Goal: Information Seeking & Learning: Learn about a topic

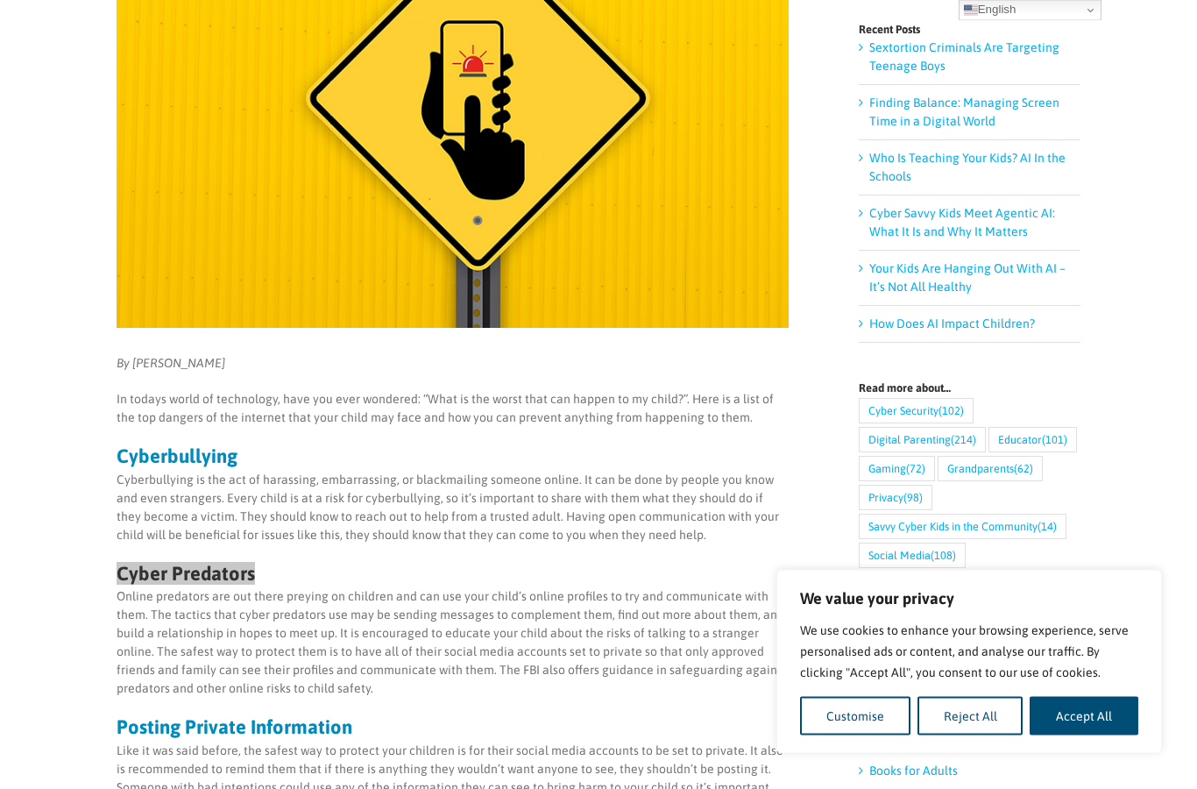
scroll to position [360, 0]
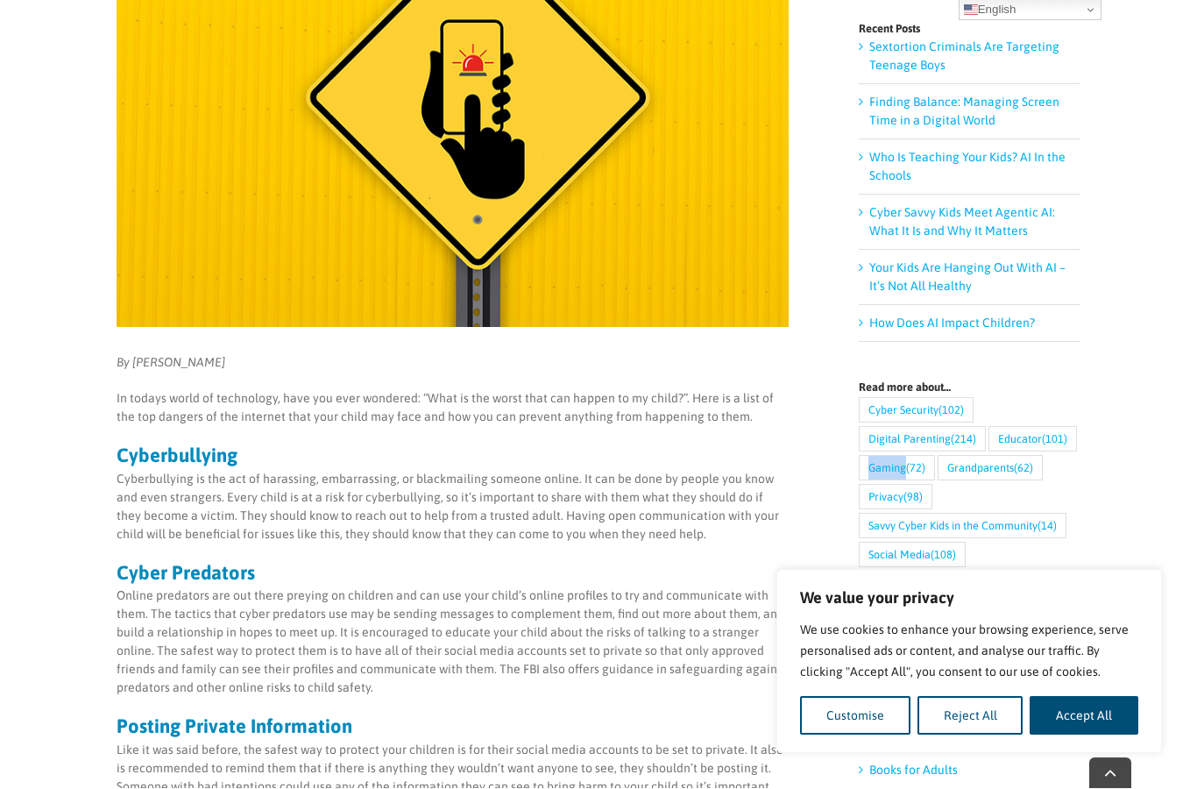
click at [125, 474] on p "Cyberbullying is the act of harassing, embarrassing, or blackmailing someone on…" at bounding box center [453, 508] width 672 height 74
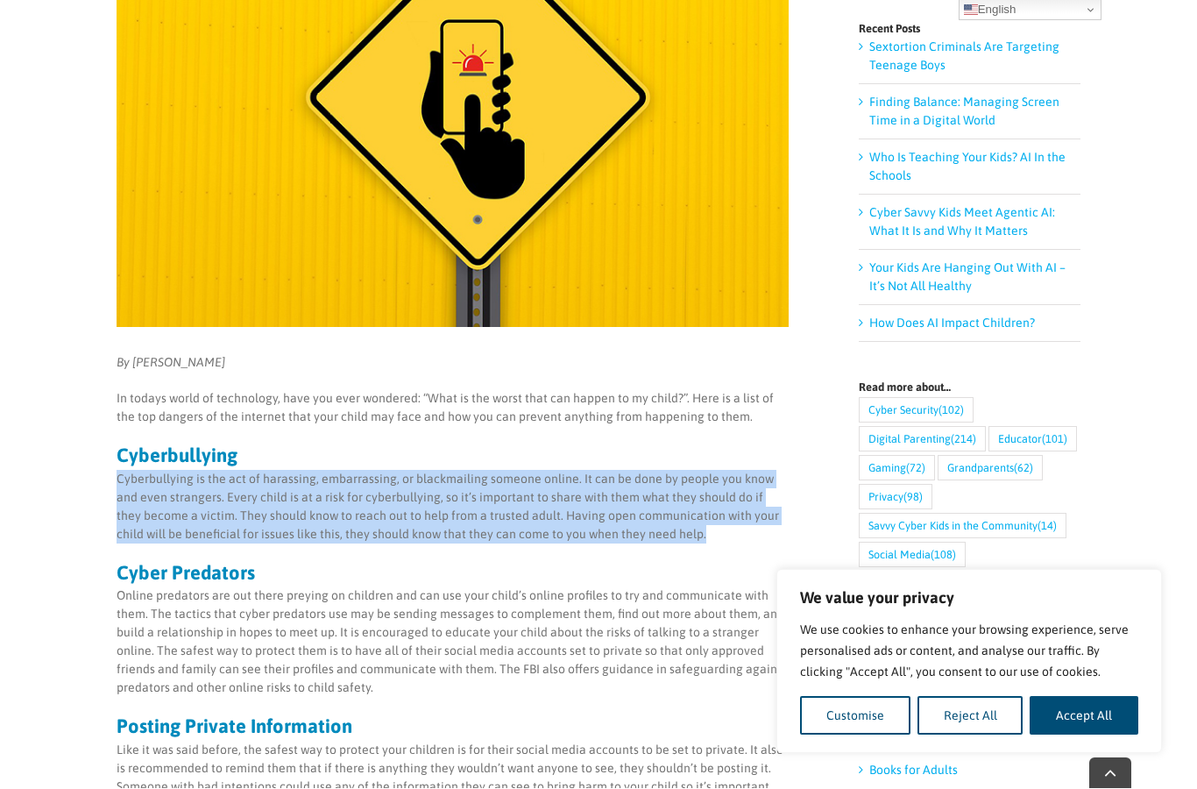
copy p "Cyberbullying is the act of harassing, embarrassing, or blackmailing someone on…"
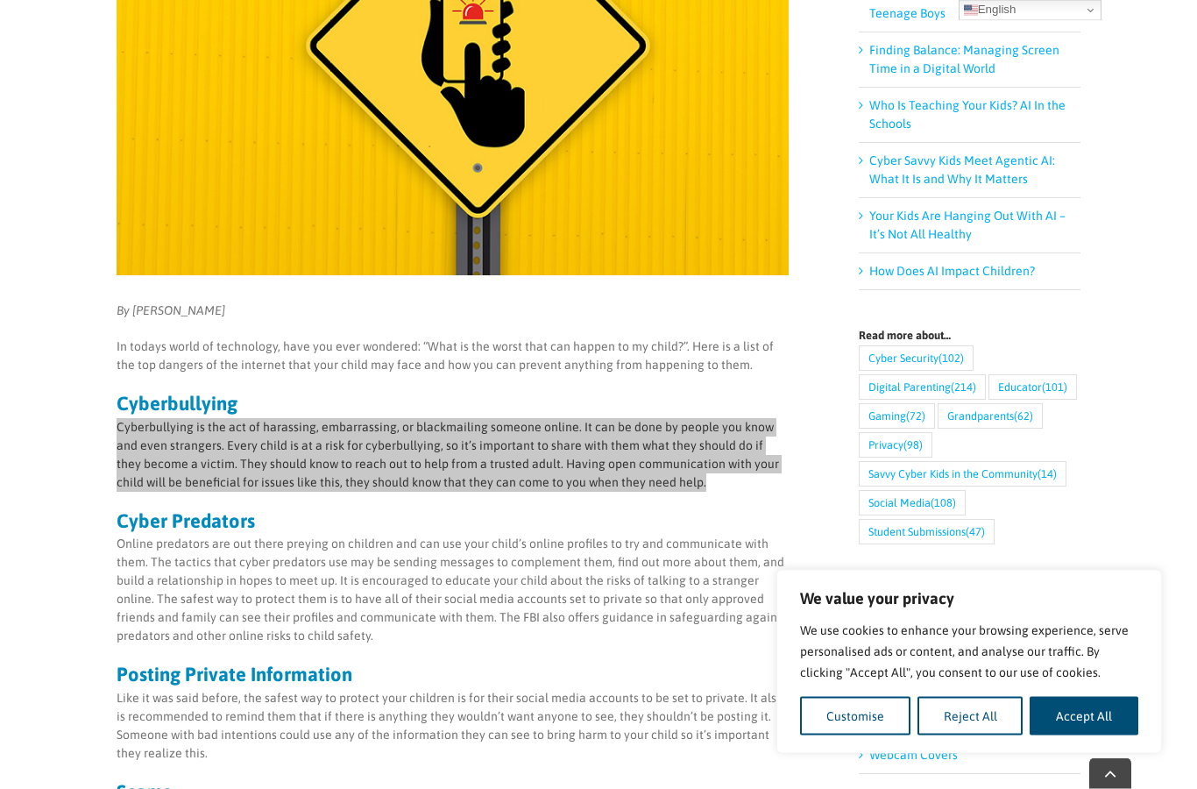
scroll to position [413, 0]
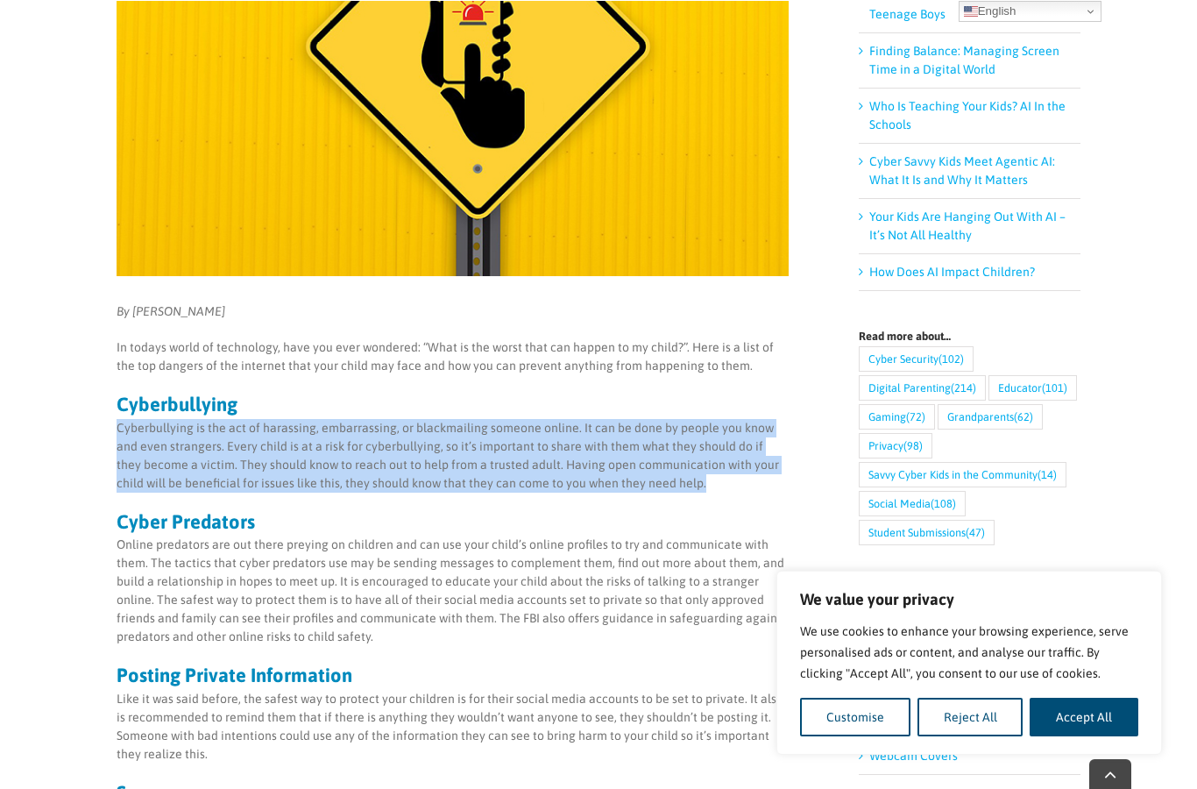
copy p "Cyberbullying is the act of harassing, embarrassing, or blackmailing someone on…"
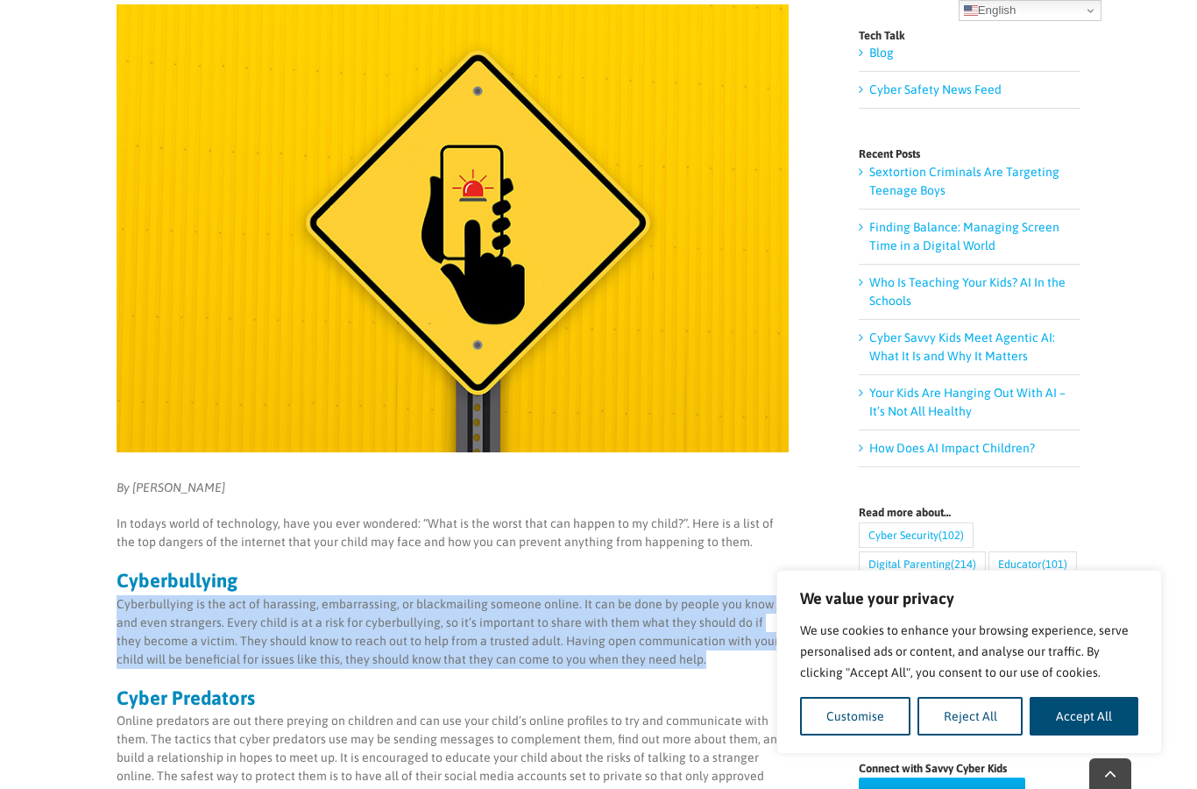
scroll to position [0, 0]
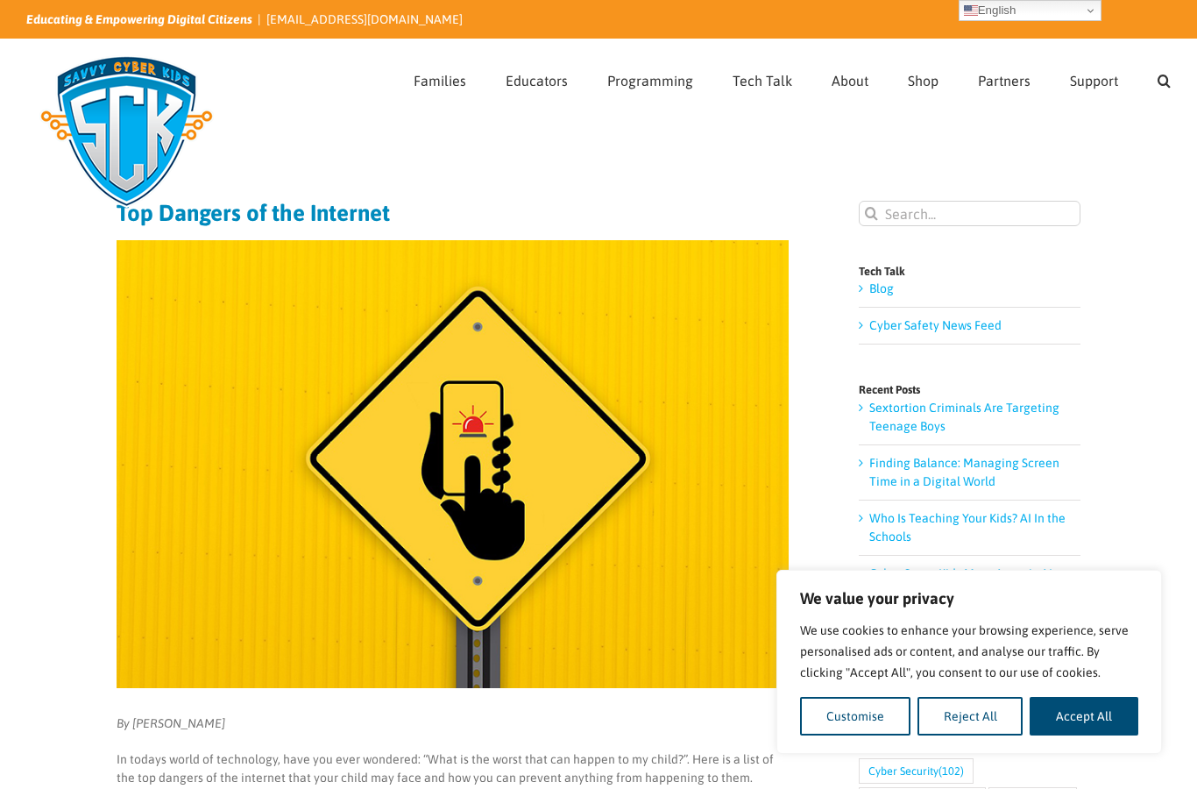
click at [344, 114] on div "Search for:  Families Sign Up! Kids Digital Bill of Rights Technology Pledge T…" at bounding box center [598, 77] width 1145 height 77
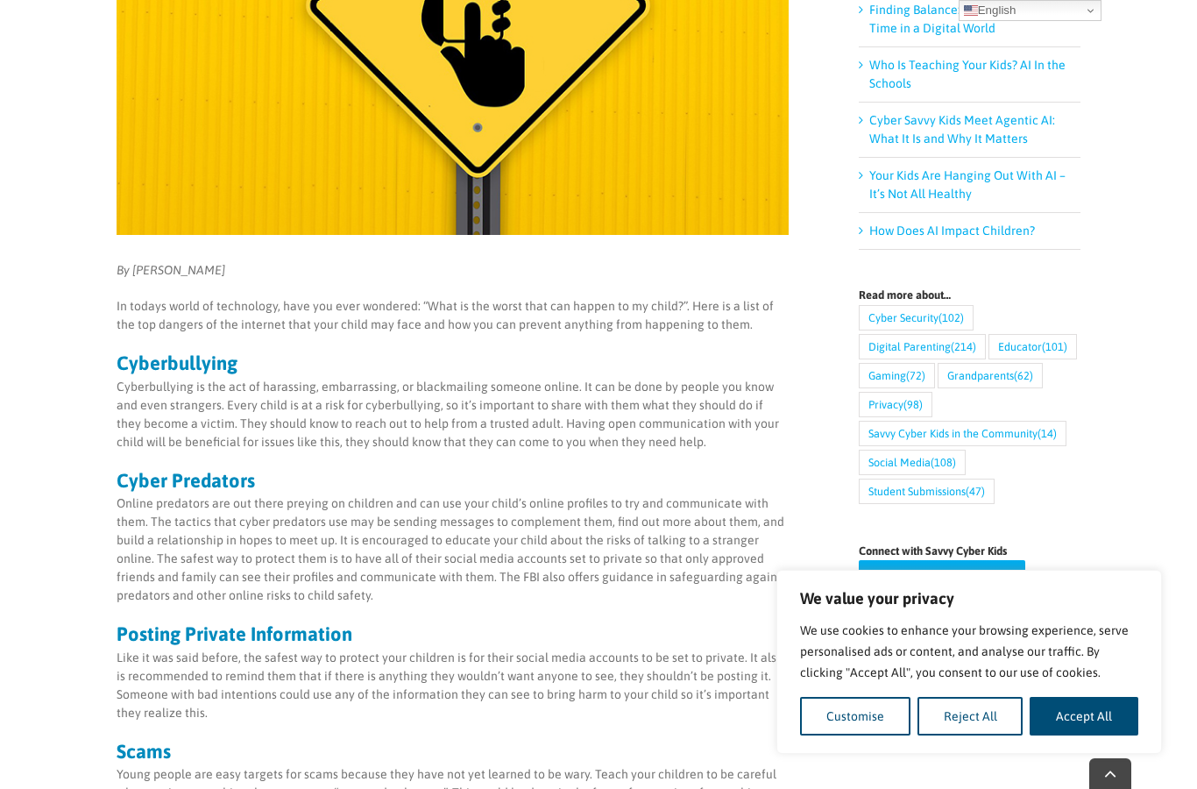
scroll to position [458, 0]
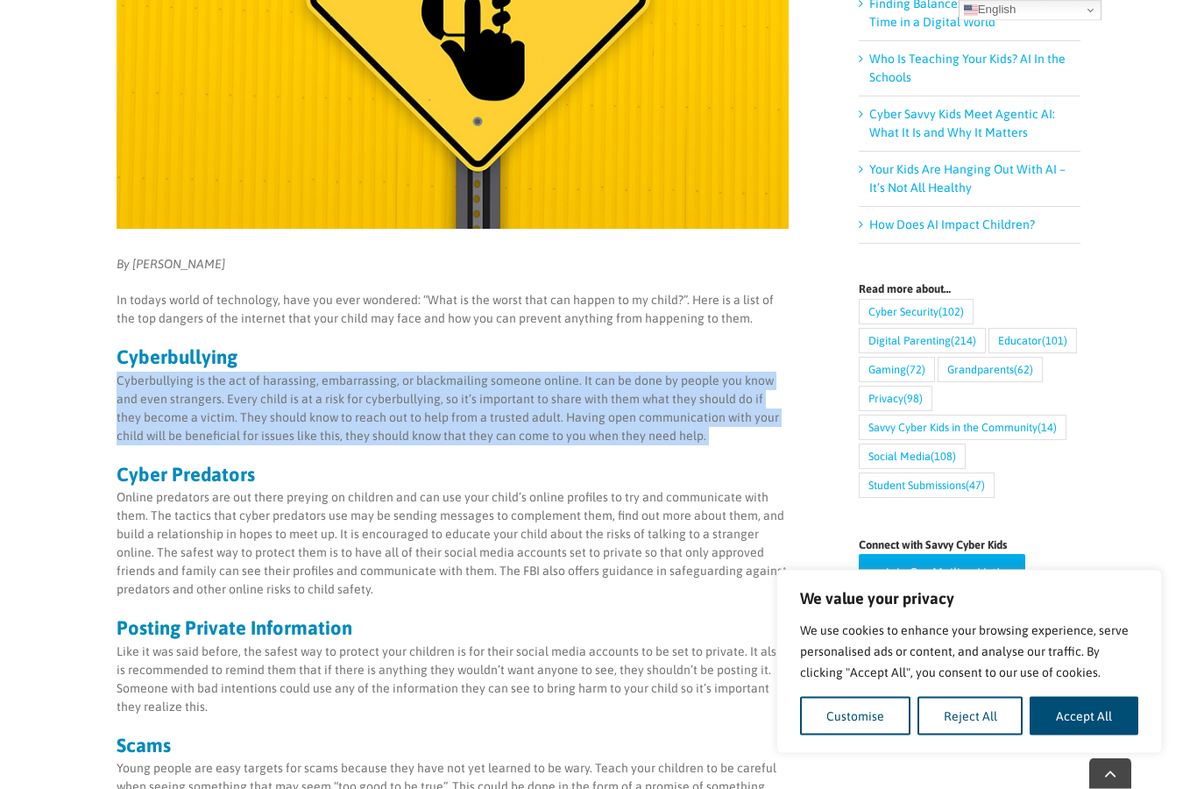
copy p "Cyberbullying is the act of harassing, embarrassing, or blackmailing someone on…"
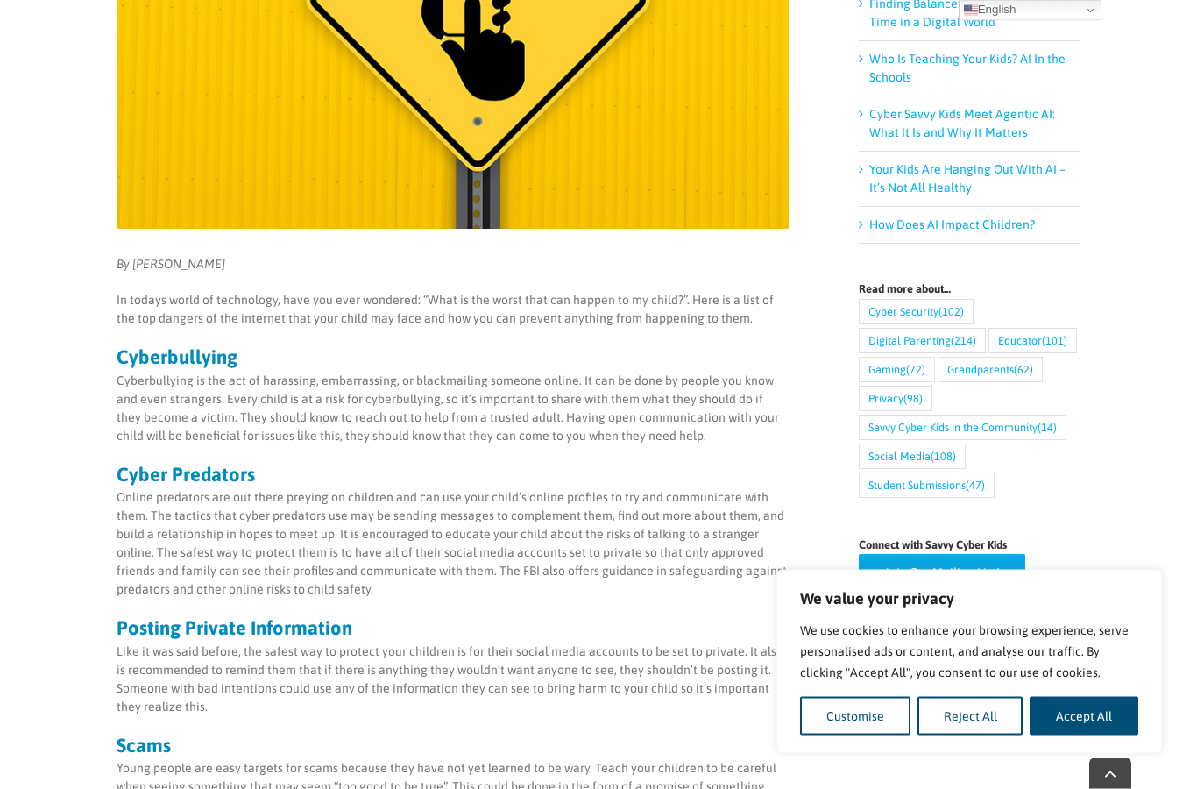
click at [248, 414] on p "Cyberbullying is the act of harassing, embarrassing, or blackmailing someone on…" at bounding box center [453, 409] width 672 height 74
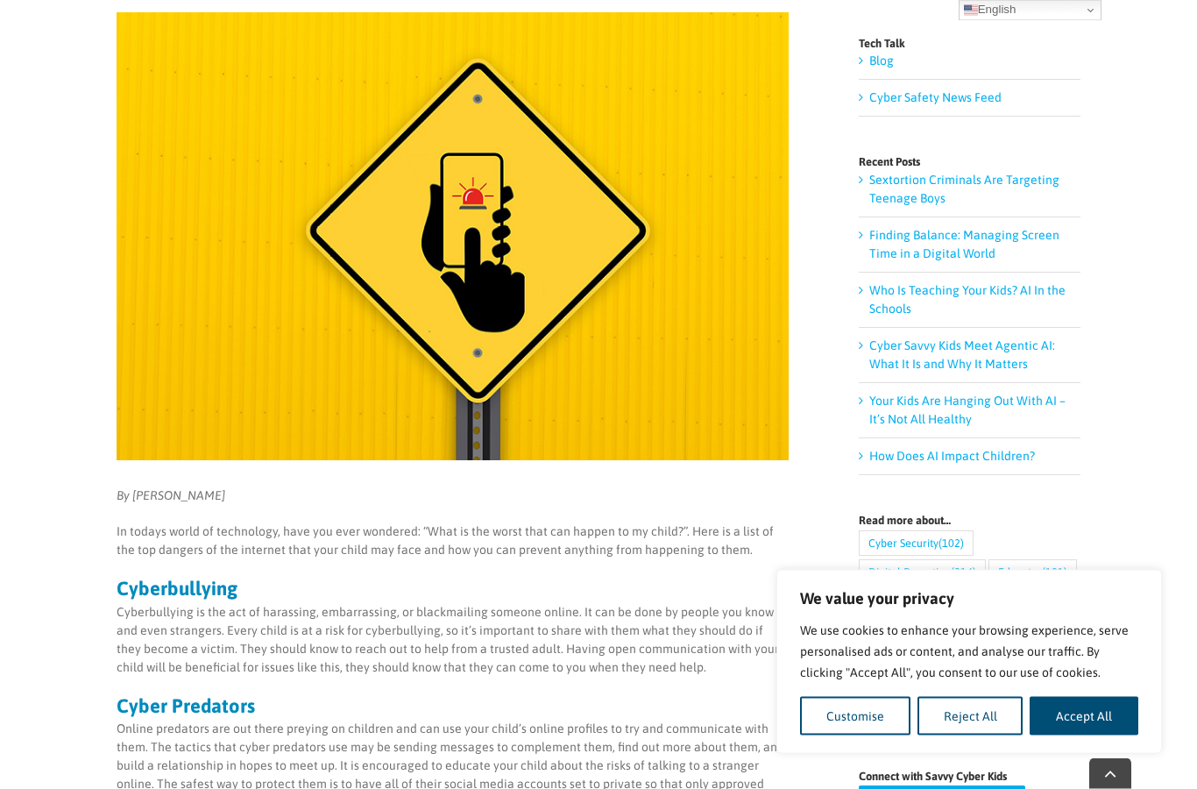
scroll to position [230, 0]
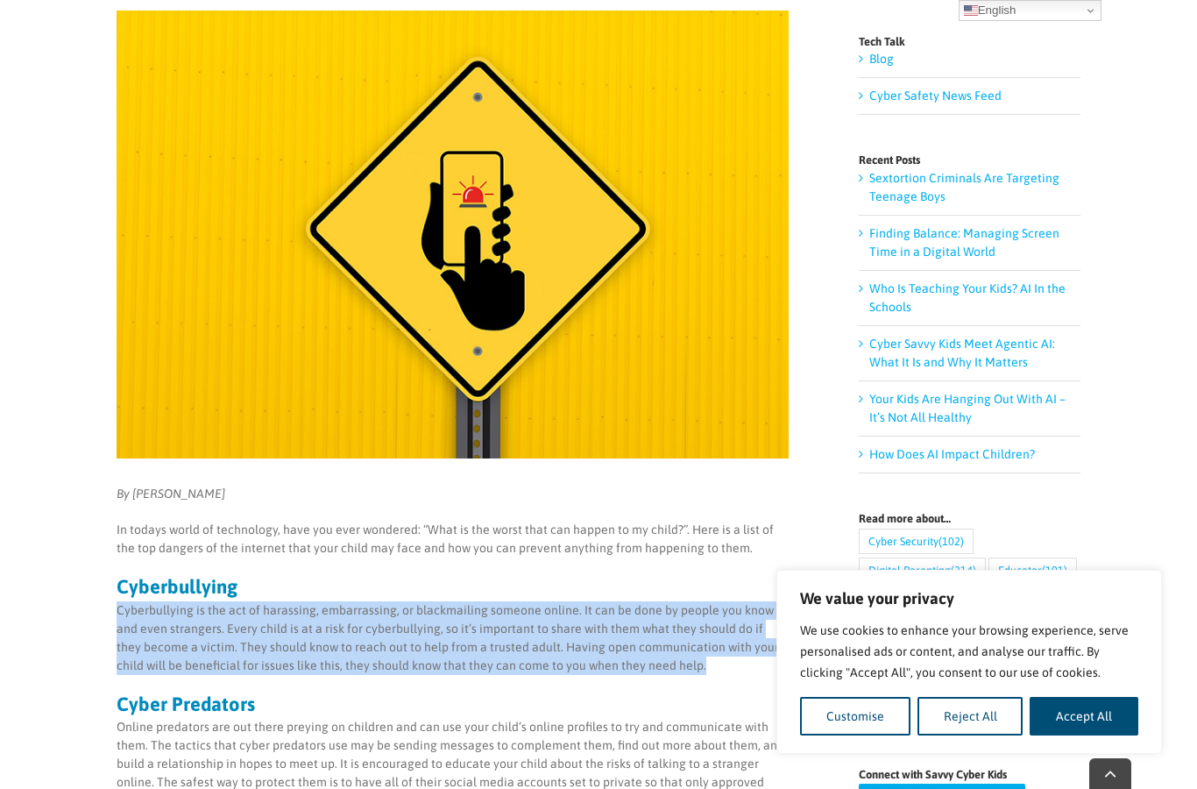
copy p "Cyberbullying is the act of harassing, embarrassing, or blackmailing someone on…"
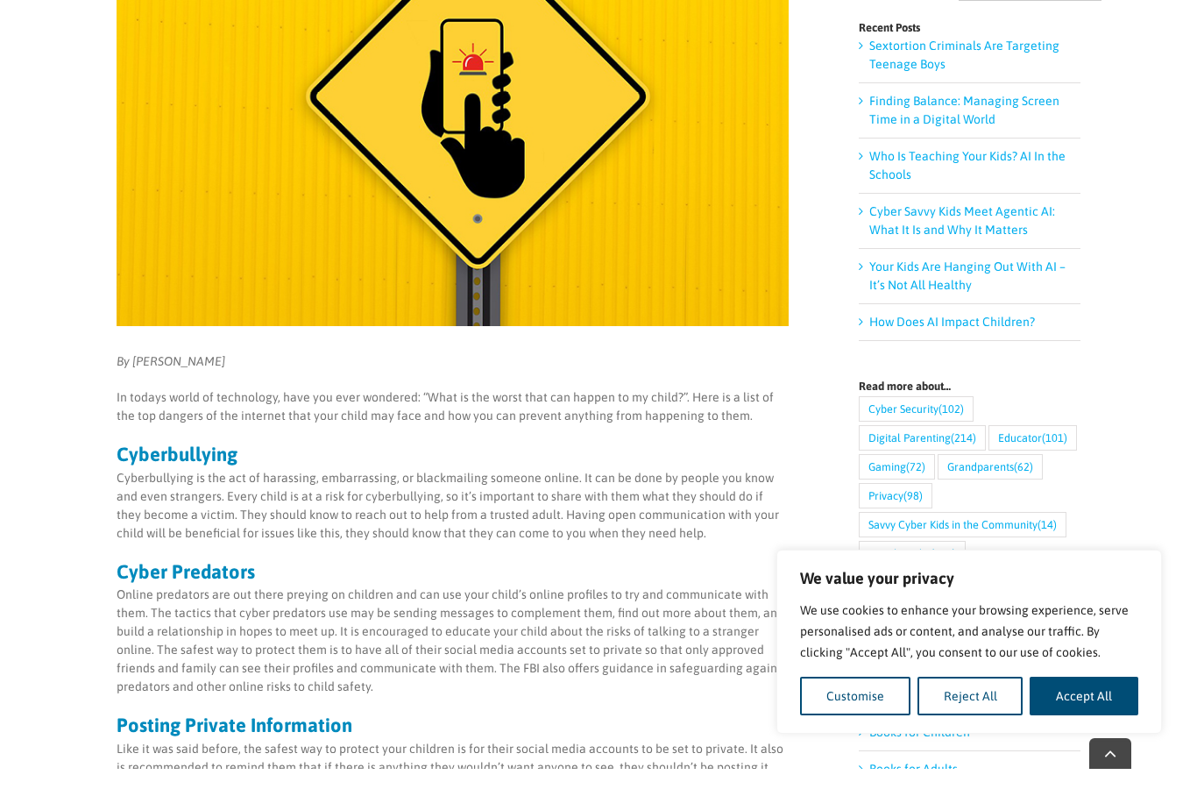
scroll to position [362, 0]
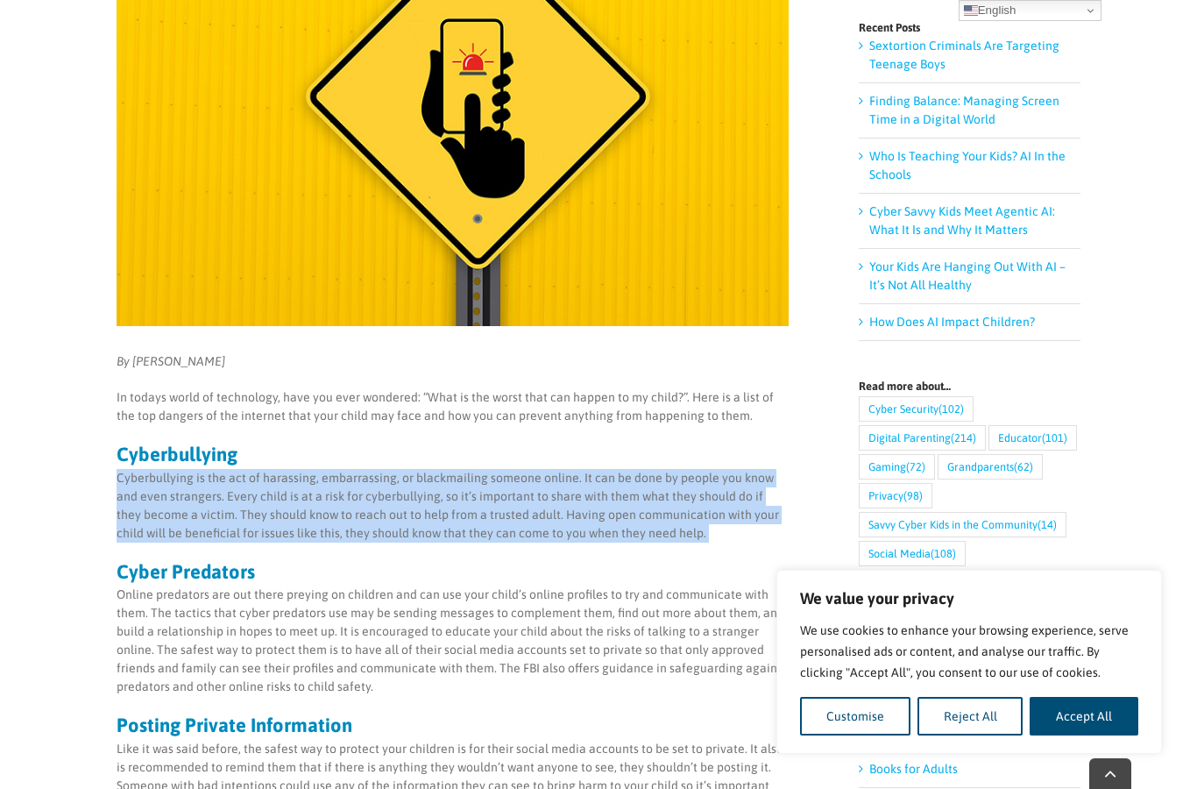
copy p "Cyberbullying is the act of harassing, embarrassing, or blackmailing someone on…"
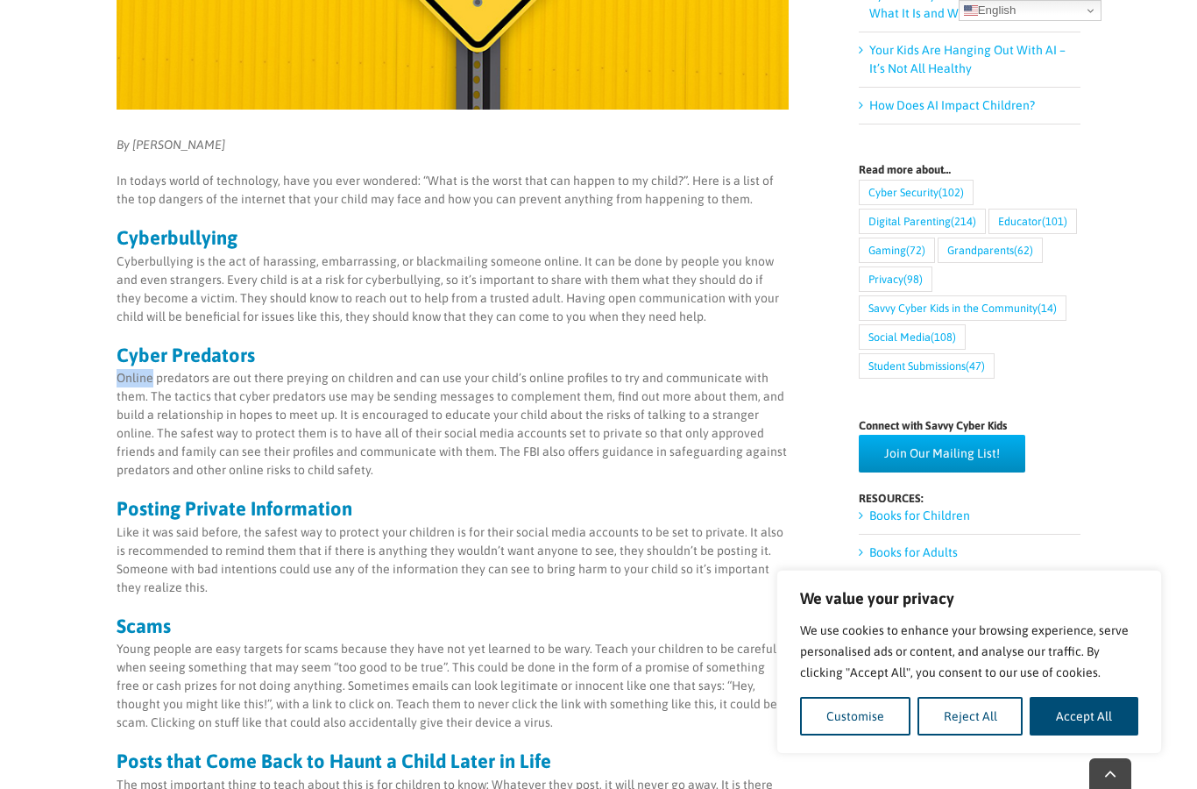
scroll to position [651, 0]
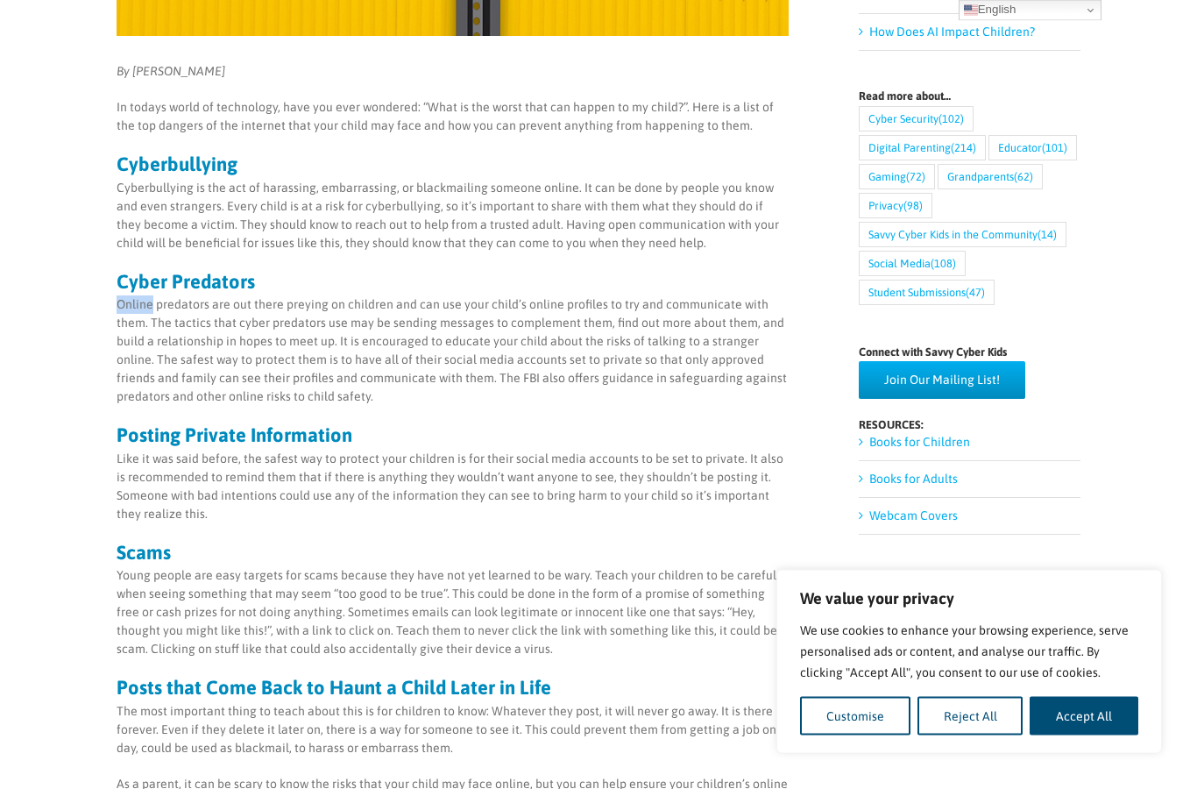
click at [133, 571] on p "Young people are easy targets for scams because they have not yet learned to be…" at bounding box center [453, 613] width 672 height 92
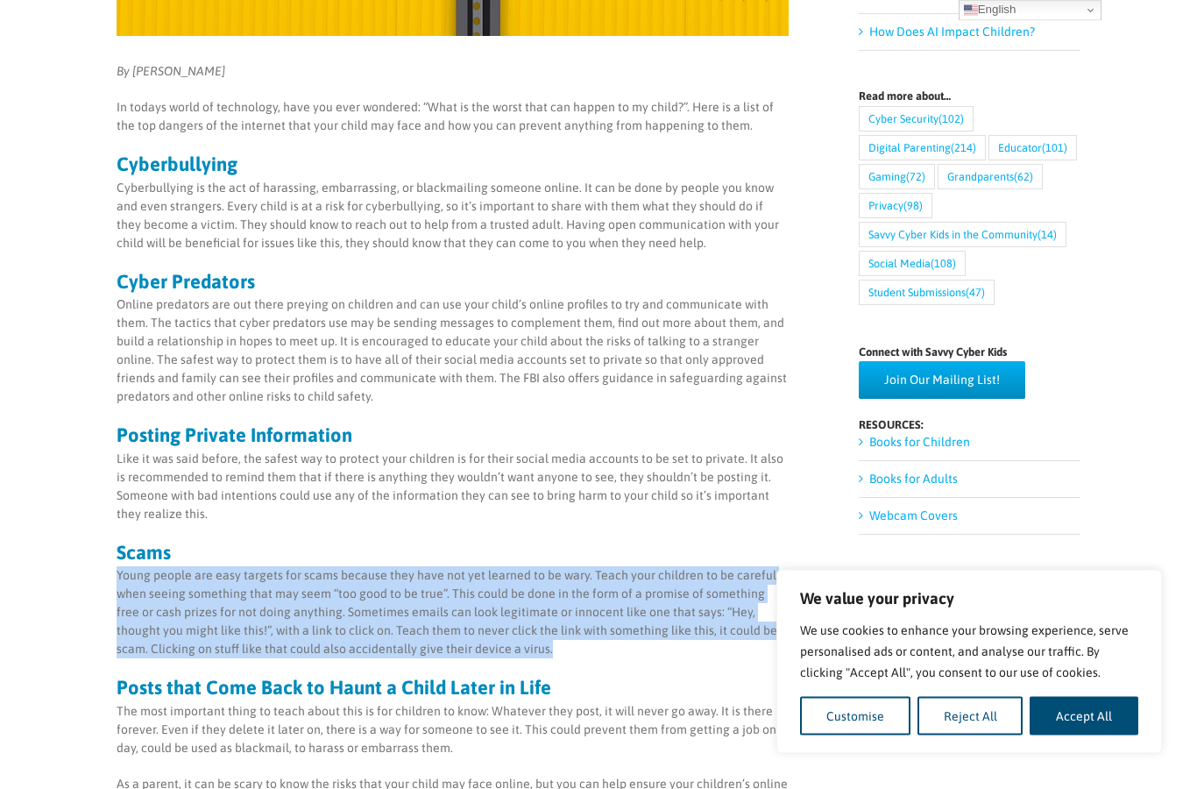
copy p "Young people are easy targets for scams because they have not yet learned to be…"
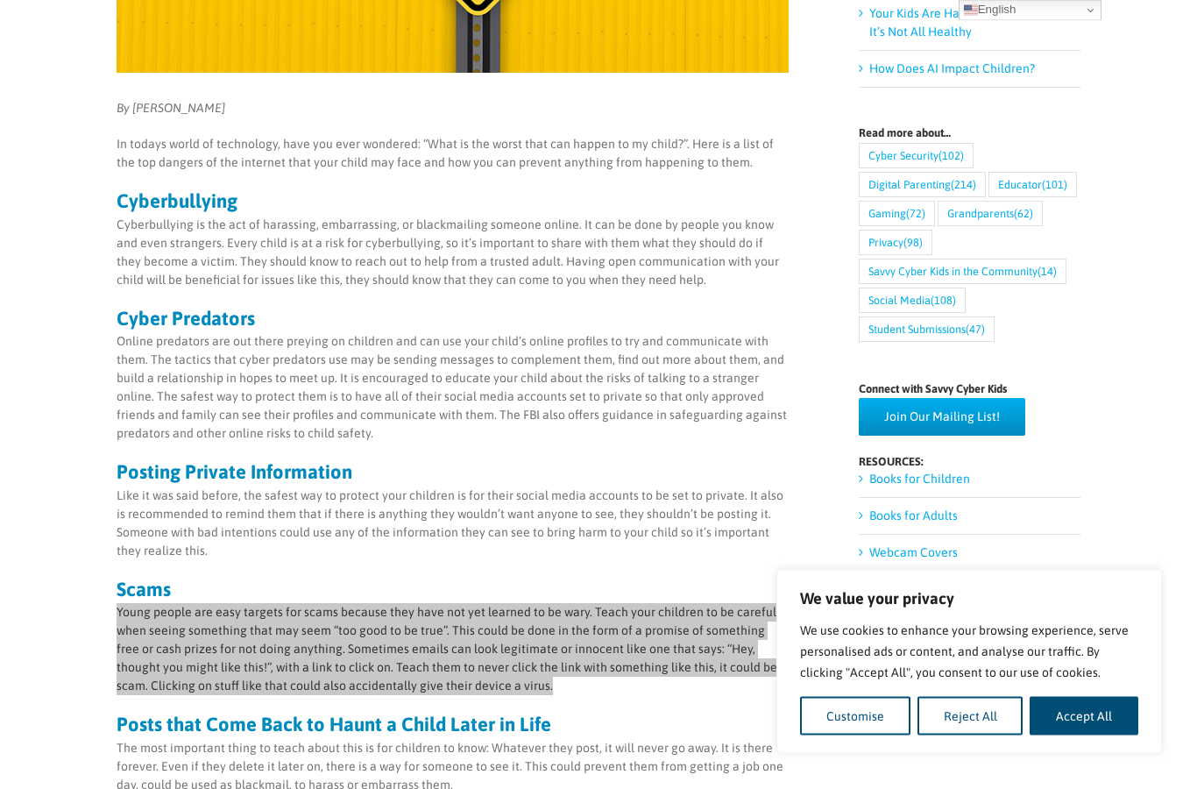
scroll to position [744, 0]
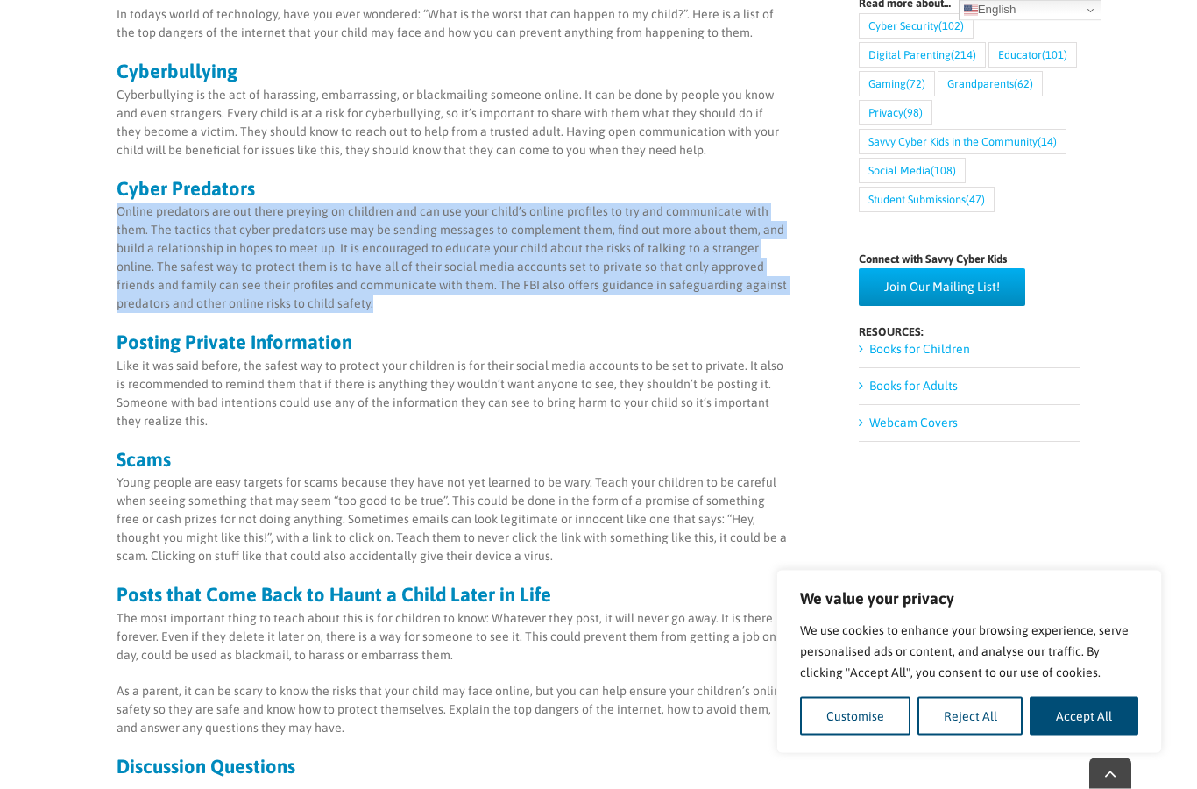
copy p "Online predators are out there preying on children and can use your child’s onl…"
